Goal: Transaction & Acquisition: Subscribe to service/newsletter

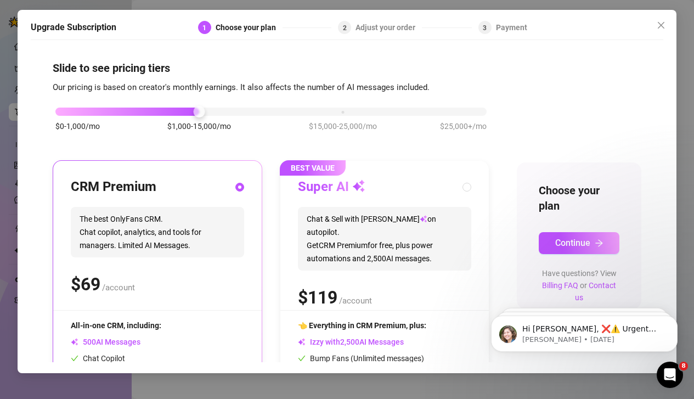
click at [459, 161] on div "BEST VALUE Super AI Chat & Sell with Izzy on autopilot. Get CRM Premium for fre…" at bounding box center [385, 317] width 209 height 313
radio input "false"
radio input "true"
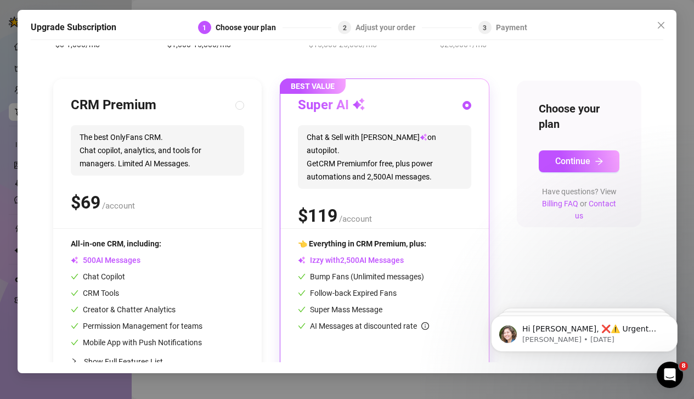
scroll to position [112, 0]
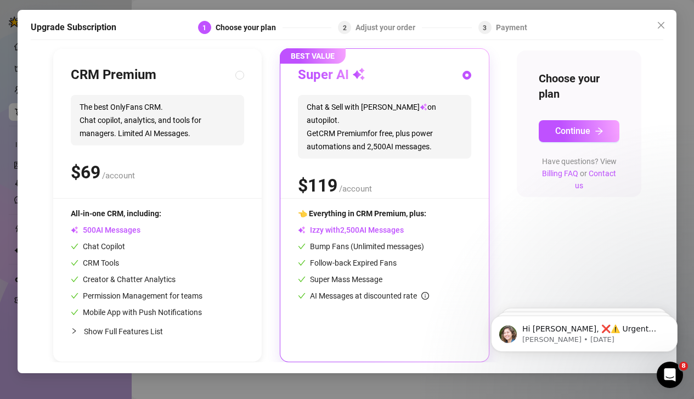
click at [431, 193] on div "Super AI Chat & Sell with Izzy on autopilot. Get CRM Premium for free, plus pow…" at bounding box center [384, 132] width 173 height 132
click at [578, 138] on button "Continue" at bounding box center [579, 131] width 81 height 22
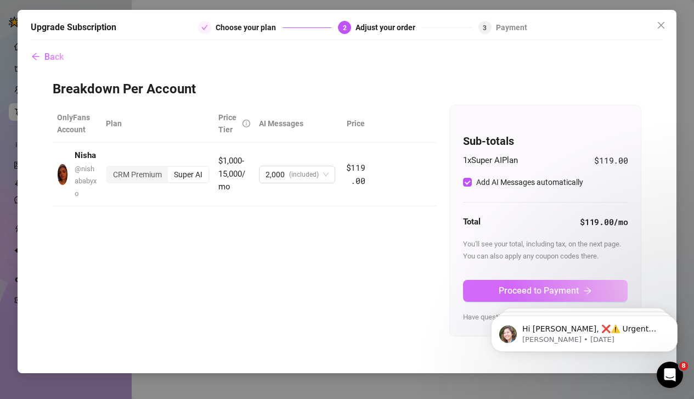
click at [566, 290] on span "Proceed to Payment" at bounding box center [539, 290] width 80 height 10
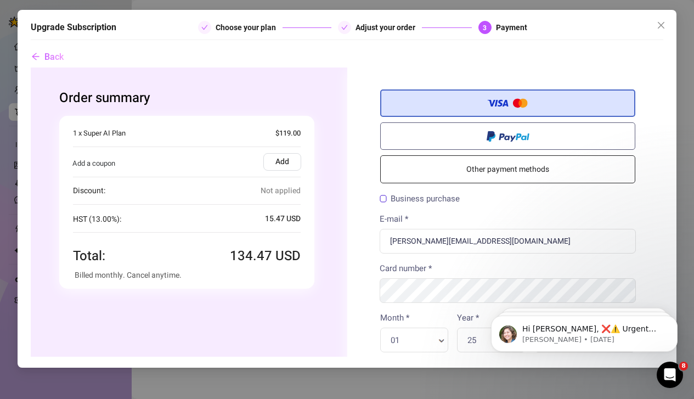
click at [432, 196] on label "Business purchase" at bounding box center [419, 199] width 80 height 8
click at [30, 68] on input "Business purchase" at bounding box center [30, 68] width 0 height 0
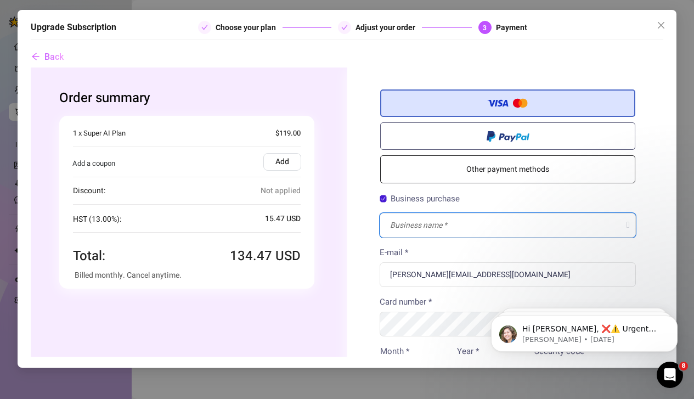
click at [455, 227] on input "text" at bounding box center [507, 225] width 256 height 25
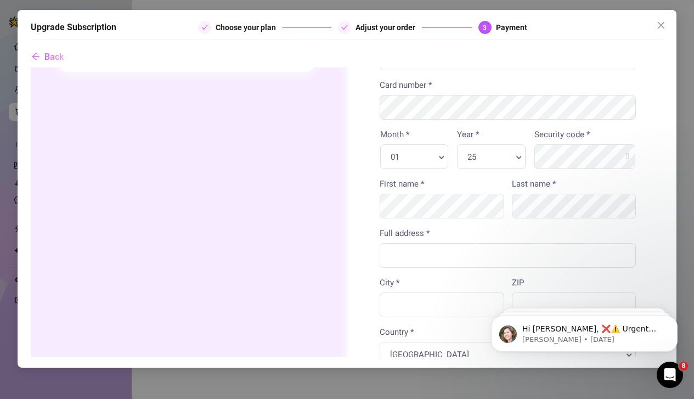
scroll to position [210, 1]
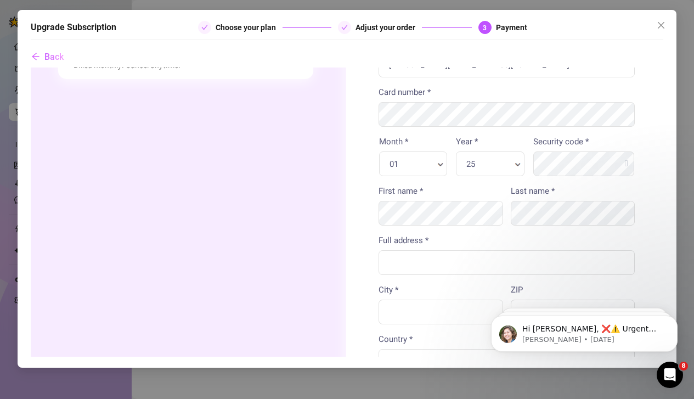
type input "Beautifully Different Solutions Ltd."
click at [411, 261] on input "Full address *" at bounding box center [506, 262] width 256 height 25
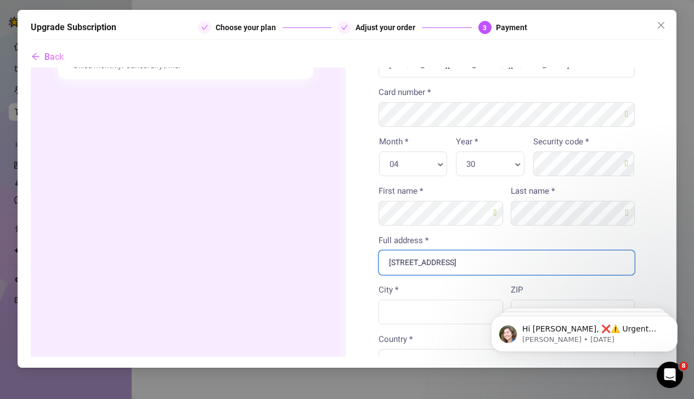
type input "[STREET_ADDRESS]"
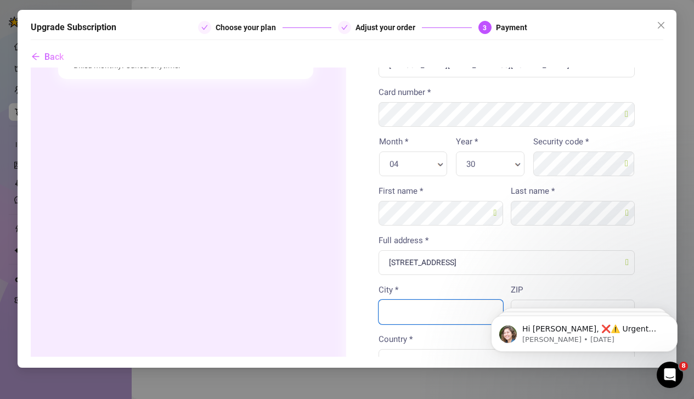
click at [412, 312] on input "City *" at bounding box center [440, 312] width 125 height 25
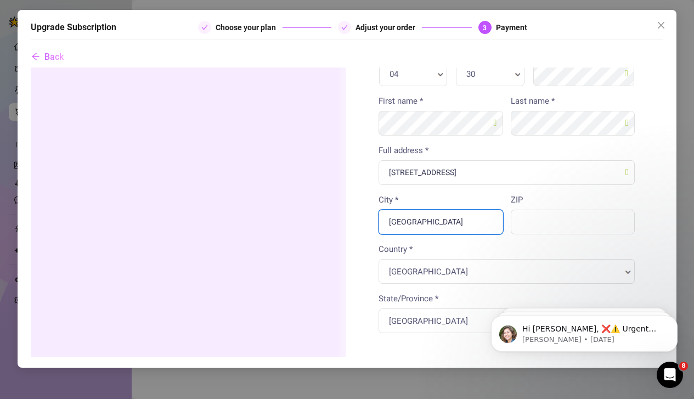
scroll to position [327, 1]
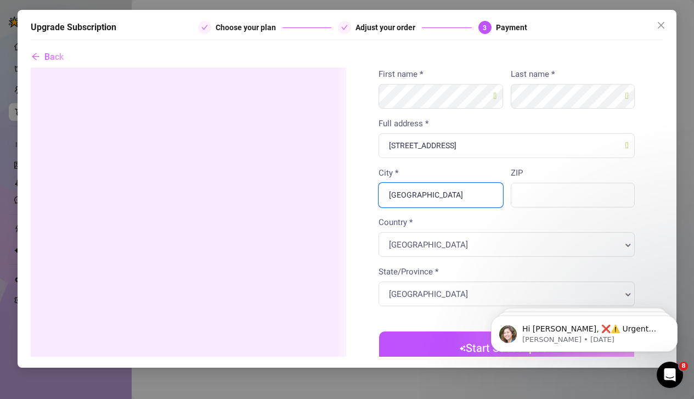
type input "[GEOGRAPHIC_DATA]"
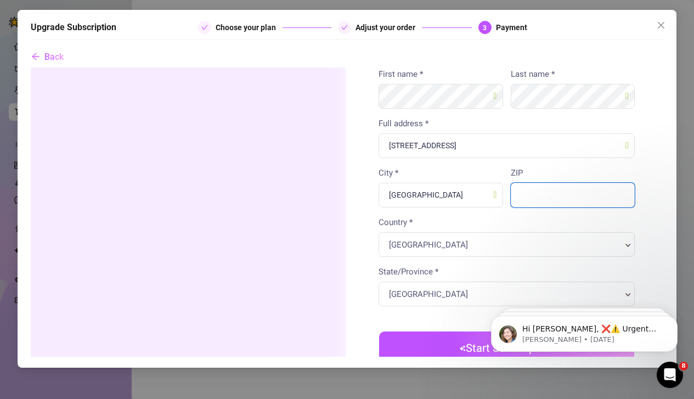
click at [556, 188] on input "ZIP" at bounding box center [573, 195] width 125 height 25
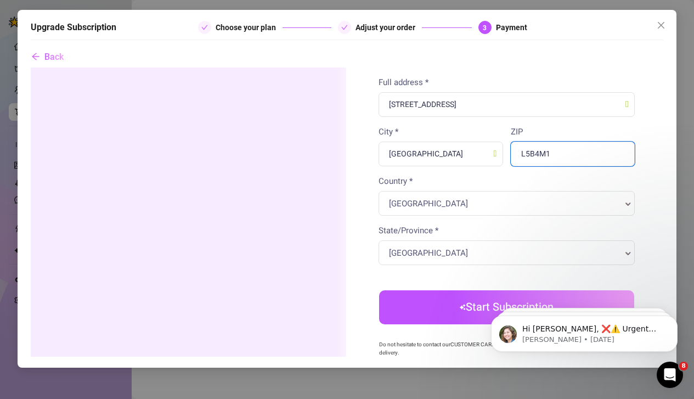
scroll to position [492, 1]
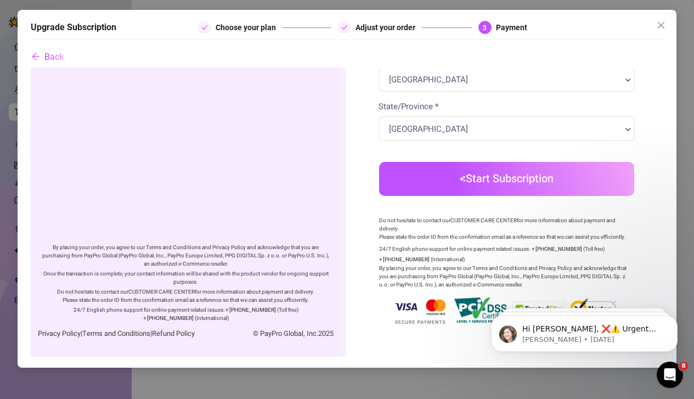
type input "L5B4M1"
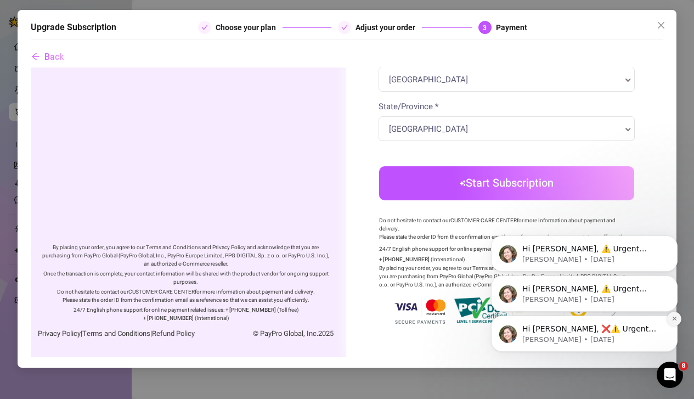
click at [674, 320] on icon "Dismiss notification" at bounding box center [675, 319] width 4 height 4
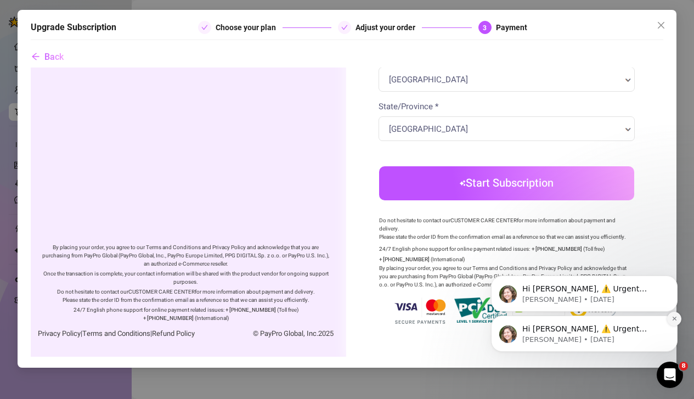
click at [673, 316] on icon "Dismiss notification" at bounding box center [675, 319] width 6 height 6
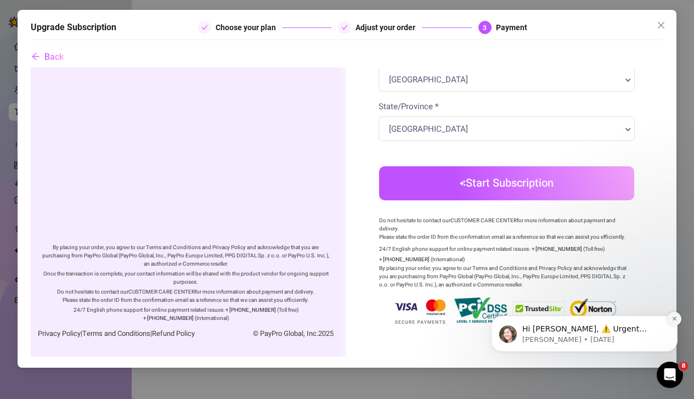
click at [677, 316] on icon "Dismiss notification" at bounding box center [675, 319] width 6 height 6
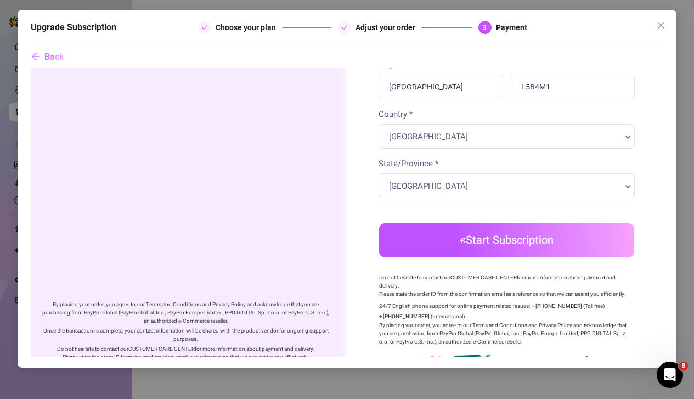
scroll to position [451, 1]
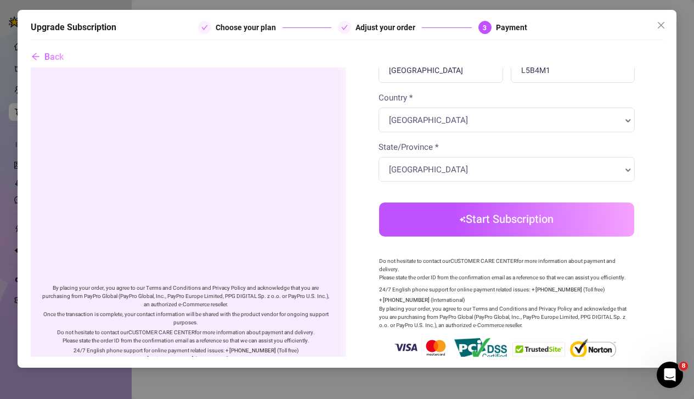
click at [559, 225] on button "Start Subscription" at bounding box center [506, 220] width 255 height 34
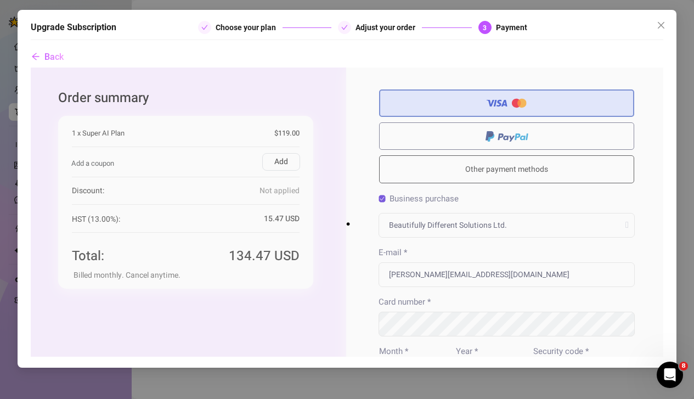
scroll to position [0, 0]
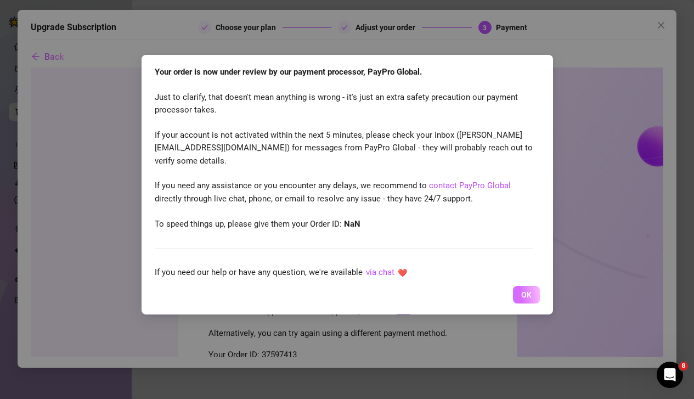
click at [534, 294] on button "OK" at bounding box center [526, 295] width 27 height 18
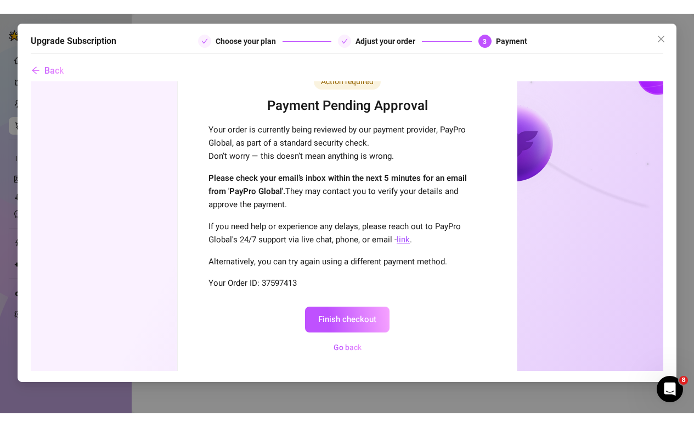
scroll to position [94, 0]
